Goal: Transaction & Acquisition: Obtain resource

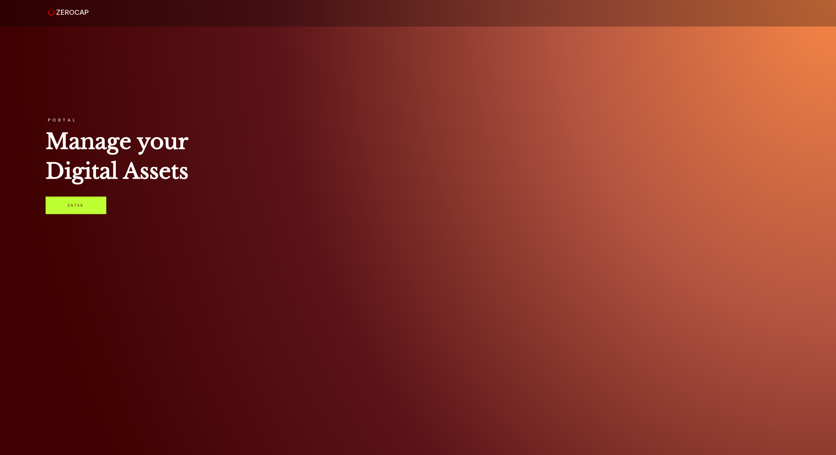
click at [99, 201] on link "Enter" at bounding box center [76, 204] width 61 height 17
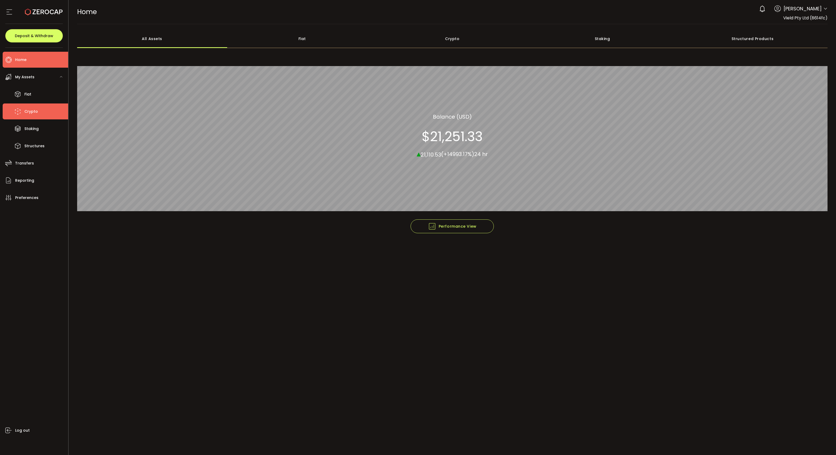
click at [44, 111] on li "Crypto" at bounding box center [35, 111] width 65 height 16
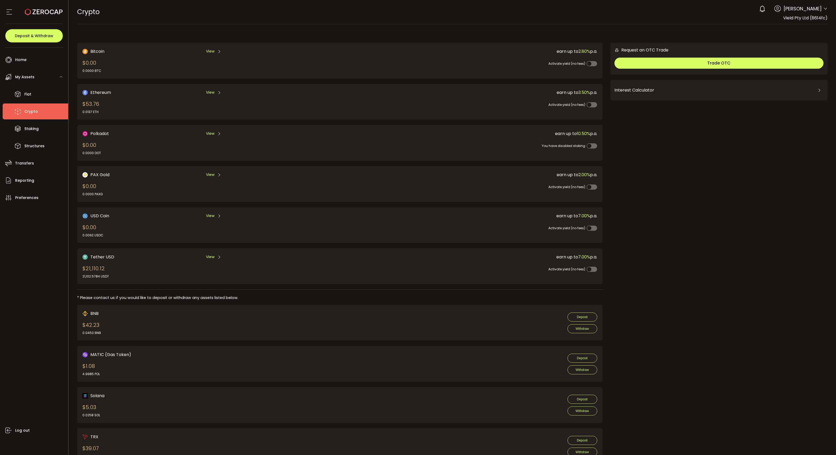
click at [219, 255] on icon at bounding box center [219, 257] width 4 height 4
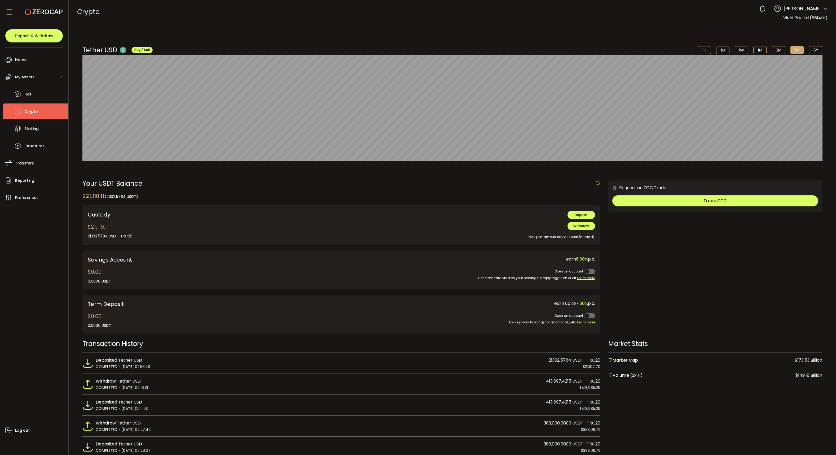
click at [571, 230] on div "Your primary custody account (no yield)." at bounding box center [447, 234] width 296 height 9
click at [574, 228] on span "Withdraw" at bounding box center [581, 225] width 16 height 5
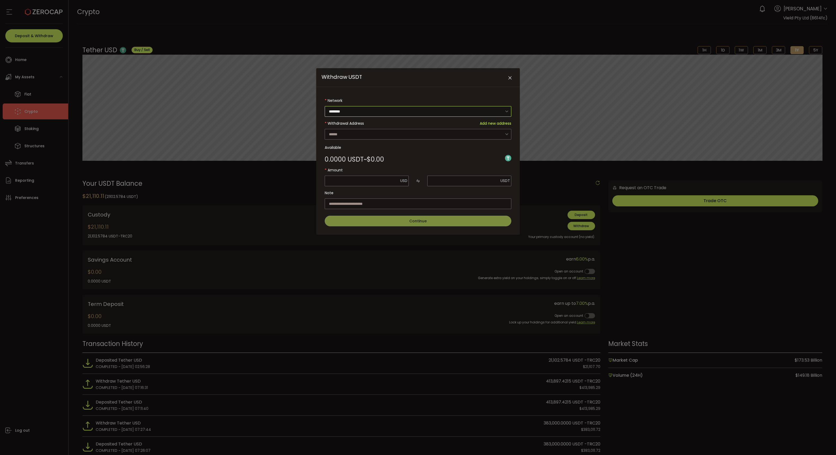
click at [382, 110] on input "********" at bounding box center [418, 111] width 187 height 11
click at [372, 130] on ul "Ethereum TRON" at bounding box center [419, 130] width 188 height 21
click at [372, 130] on li "TRON" at bounding box center [419, 134] width 188 height 9
type input "****"
click at [372, 132] on input "Withdraw USDT" at bounding box center [418, 134] width 187 height 11
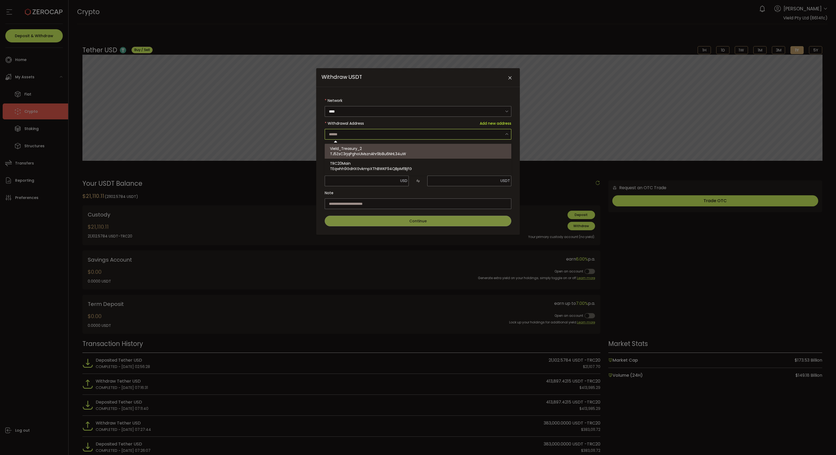
click at [374, 147] on div "Vield_Treasury_2 TJ5ZsC3rjqPghoUMsznAhr9b8u6NHL34uW" at bounding box center [419, 151] width 178 height 15
type input "**********"
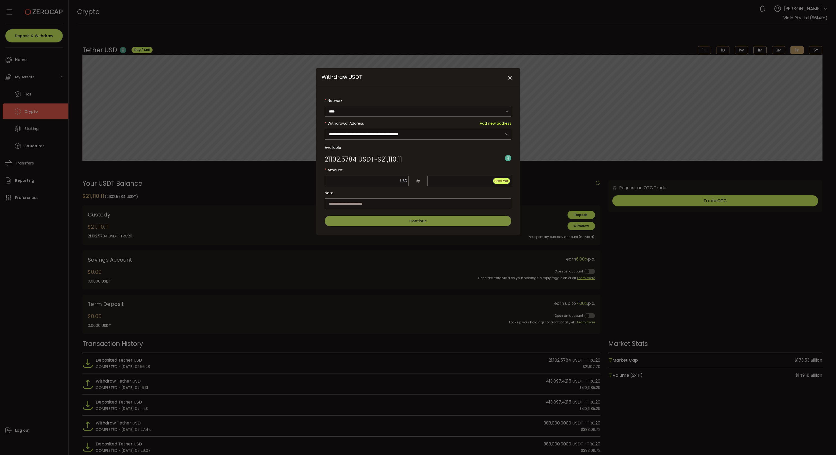
click at [499, 182] on span "Send Max" at bounding box center [501, 181] width 14 height 4
type input "********"
type input "**********"
click at [436, 217] on button "Continue" at bounding box center [418, 221] width 187 height 11
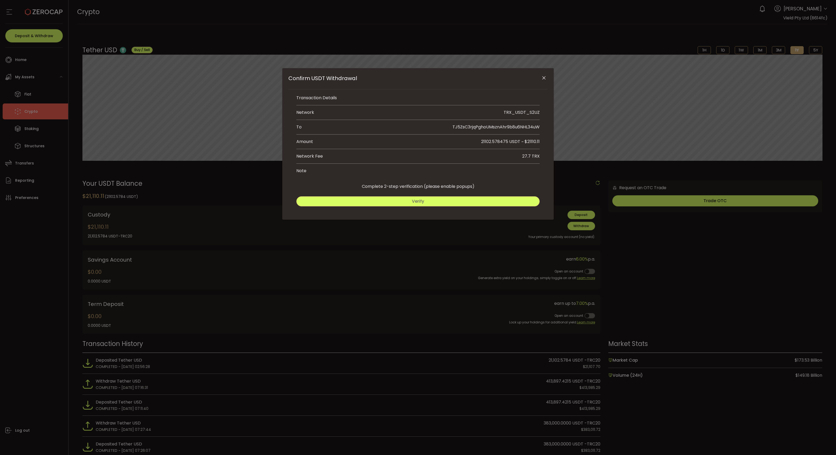
click at [429, 205] on button "Verify" at bounding box center [417, 201] width 243 height 10
click at [434, 204] on button "Submit" at bounding box center [479, 201] width 120 height 10
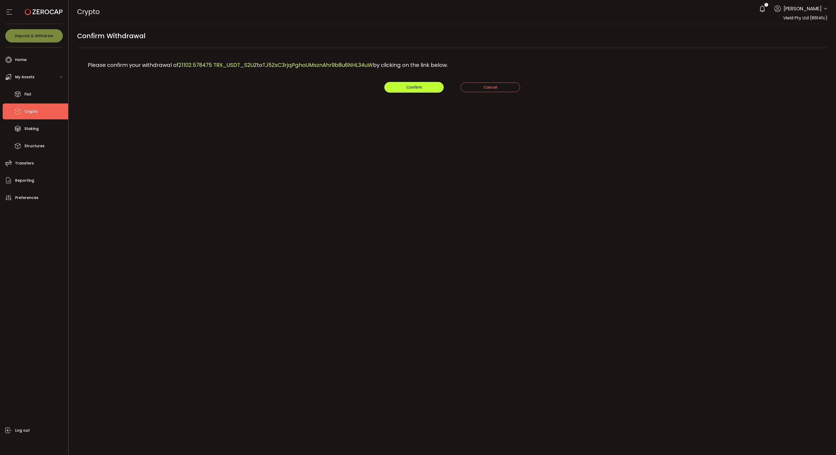
click at [412, 85] on span "Confirm" at bounding box center [414, 87] width 16 height 5
drag, startPoint x: 461, startPoint y: 69, endPoint x: 136, endPoint y: 68, distance: 324.8
click at [135, 68] on div "Please confirm your withdrawal of 21102.578475 TRX_USDT_S2UZ to TJ5ZsC3rjqPghoU…" at bounding box center [452, 65] width 751 height 34
click at [136, 68] on span "Please confirm your withdrawal of" at bounding box center [133, 64] width 91 height 7
drag, startPoint x: 178, startPoint y: 67, endPoint x: 212, endPoint y: 68, distance: 33.7
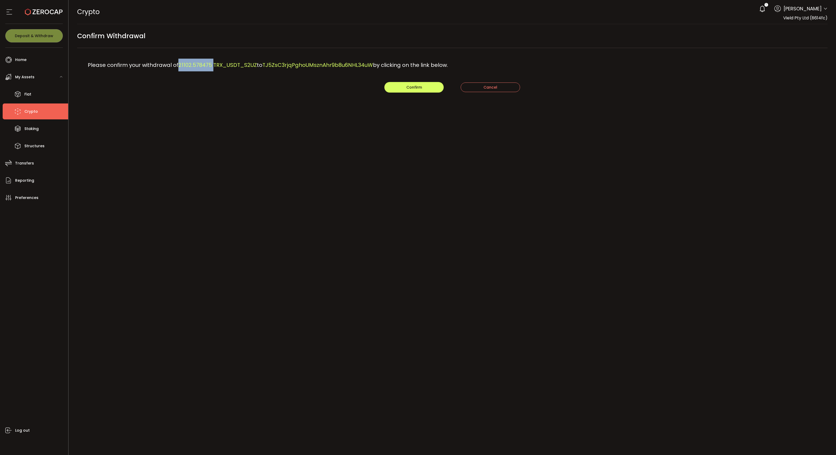
click at [212, 68] on span "21102.578475 TRX_USDT_S2UZ" at bounding box center [217, 64] width 78 height 7
copy span "21102.578475"
click at [23, 59] on span "Home" at bounding box center [20, 60] width 11 height 8
